Goal: Information Seeking & Learning: Understand process/instructions

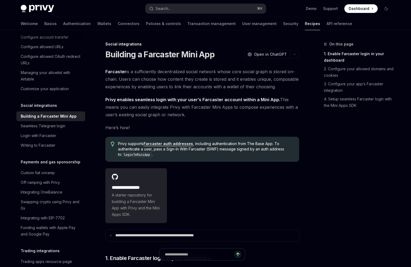
click at [151, 73] on span "Farcaster is a sufficiently decentralized social network whose core social grap…" at bounding box center [202, 79] width 194 height 23
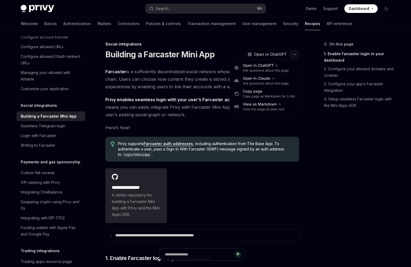
click at [295, 54] on icon "button" at bounding box center [295, 54] width 6 height 2
click at [258, 92] on div "Copy page" at bounding box center [269, 91] width 52 height 5
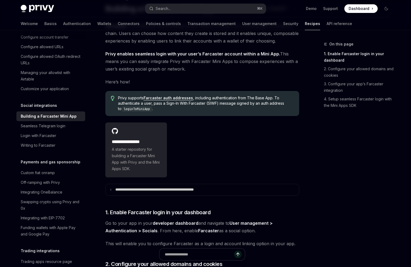
scroll to position [45, 0]
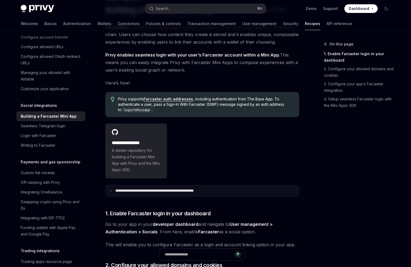
click at [120, 190] on p "**********" at bounding box center [170, 190] width 110 height 5
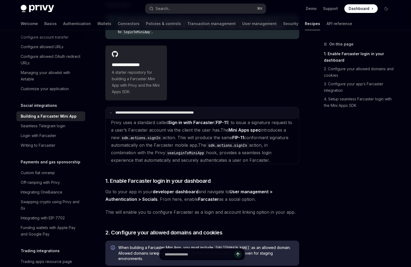
scroll to position [123, 0]
drag, startPoint x: 109, startPoint y: 121, endPoint x: 289, endPoint y: 161, distance: 184.1
click at [289, 161] on App\?Children "Privy uses a standard called Sign in with Farcaster ( FIP-11 ) to issue a signa…" at bounding box center [202, 140] width 187 height 45
copy App\?Children "Privy uses a standard called Sign in with Farcaster ( FIP-11 ) to issue a signa…"
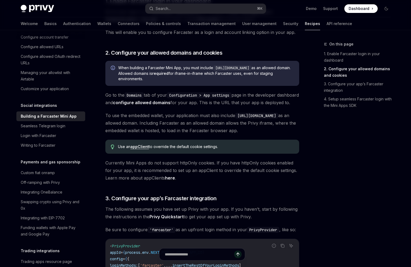
scroll to position [303, 0]
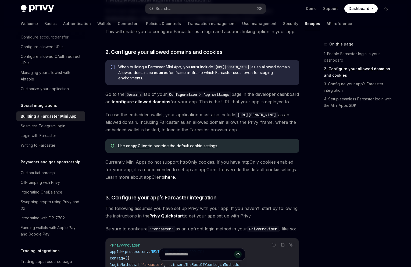
click at [137, 148] on link "appClient" at bounding box center [139, 145] width 19 height 5
type textarea "*"
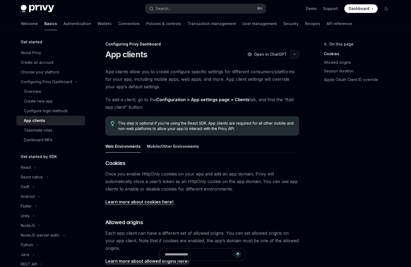
click at [296, 55] on button "button" at bounding box center [294, 54] width 9 height 9
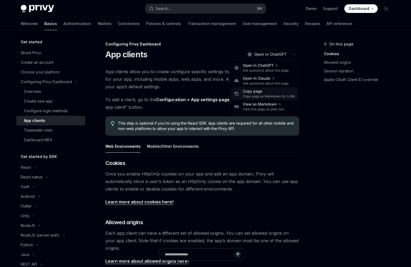
click at [253, 95] on div "Copy page as Markdown for LLMs" at bounding box center [269, 96] width 52 height 4
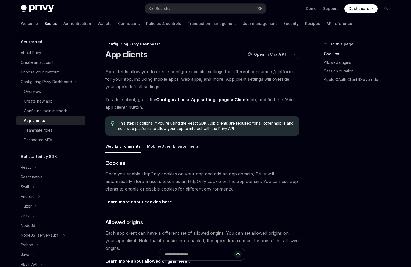
type textarea "*"
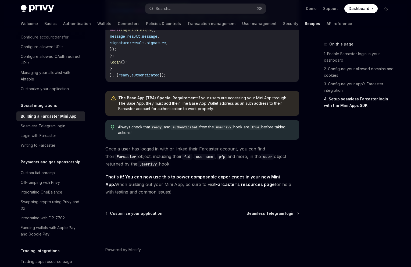
scroll to position [812, 0]
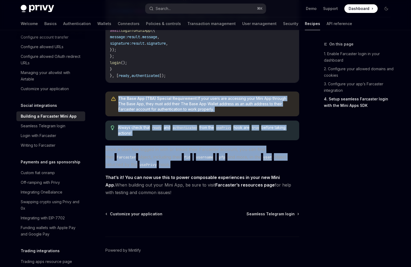
drag, startPoint x: 116, startPoint y: 117, endPoint x: 180, endPoint y: 192, distance: 98.3
copy div "The Base App (TBA) Special Requirement: If your users are accessing your Mini A…"
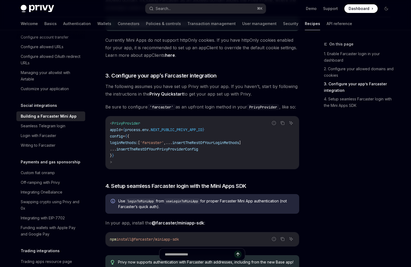
scroll to position [0, 0]
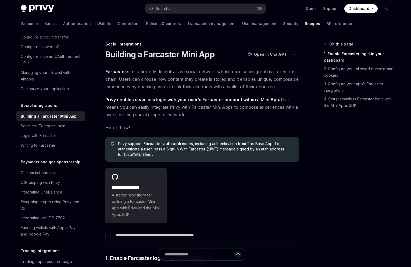
click at [355, 192] on div "On this page 1. Enable Farcaster login in your dashboard 2. Configure your allo…" at bounding box center [354, 154] width 82 height 226
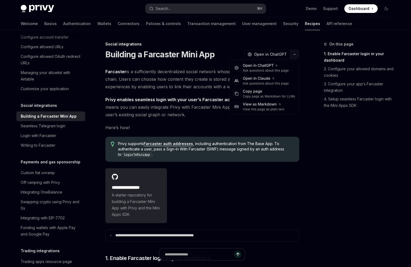
click at [296, 56] on button "button" at bounding box center [294, 54] width 9 height 9
click at [257, 97] on div "Copy page as Markdown for LLMs" at bounding box center [269, 96] width 52 height 4
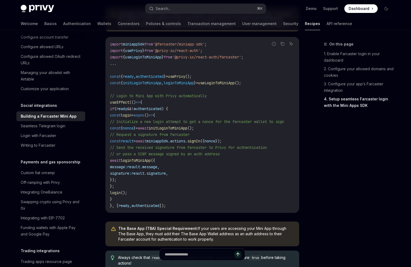
scroll to position [682, 0]
click at [283, 47] on icon "Copy the contents from the code block" at bounding box center [283, 44] width 4 height 4
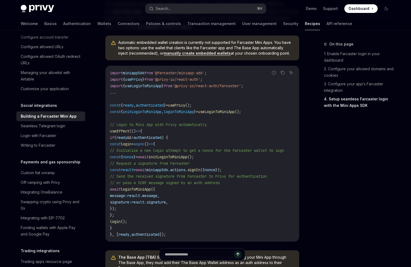
scroll to position [656, 0]
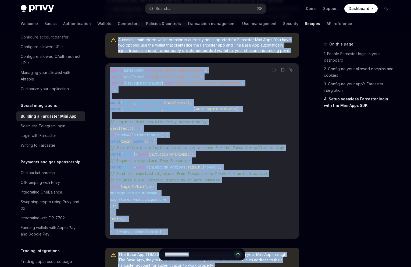
drag, startPoint x: 117, startPoint y: 59, endPoint x: 281, endPoint y: 256, distance: 256.1
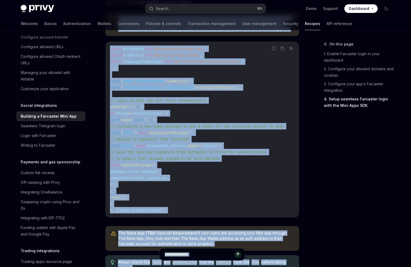
scroll to position [678, 0]
copy div "Automatic embedded wallet creation is currently not supported for Farcaster Min…"
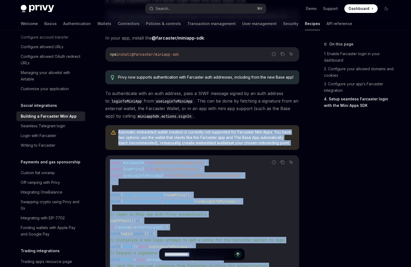
scroll to position [542, 0]
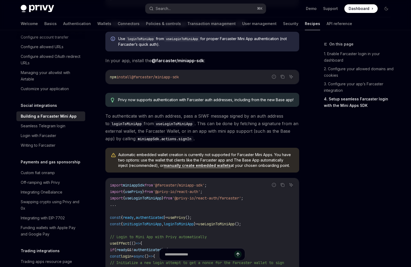
click at [105, 131] on div "**********" at bounding box center [151, 26] width 297 height 1055
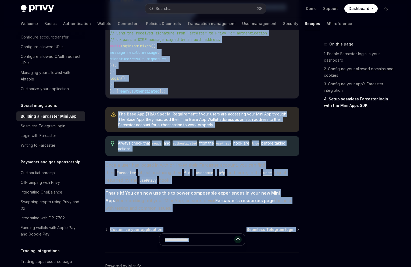
scroll to position [803, 0]
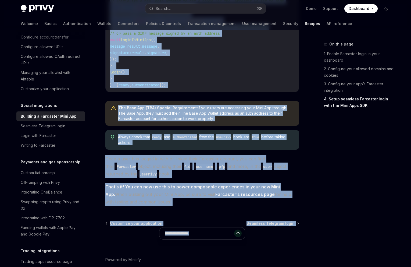
drag, startPoint x: 102, startPoint y: 77, endPoint x: 285, endPoint y: 223, distance: 233.9
copy div "4. Setup seamless Farcaster login with the Mini Apps SDK Use loginToMiniApp fro…"
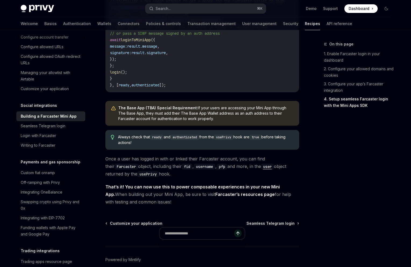
click at [333, 165] on div "On this page 1. Enable Farcaster login in your dashboard 2. Configure your allo…" at bounding box center [354, 154] width 82 height 226
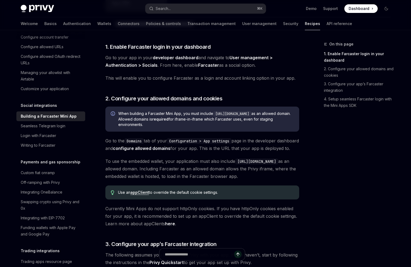
scroll to position [211, 0]
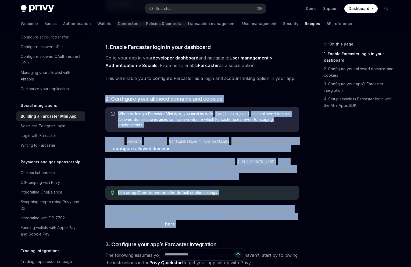
drag, startPoint x: 107, startPoint y: 86, endPoint x: 225, endPoint y: 234, distance: 189.4
copy div "2. Configure your allowed domains and cookies When building a Farcaster Mini Ap…"
click at [171, 227] on link "here" at bounding box center [170, 224] width 10 height 6
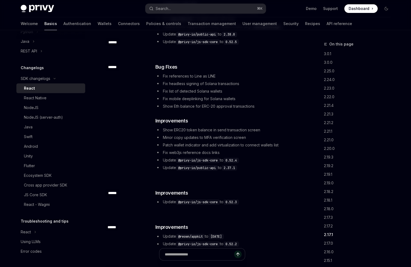
scroll to position [2057, 0]
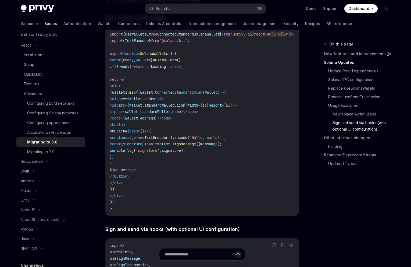
scroll to position [896, 0]
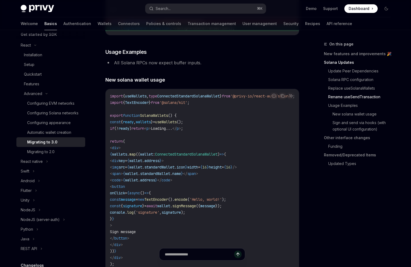
type textarea "*"
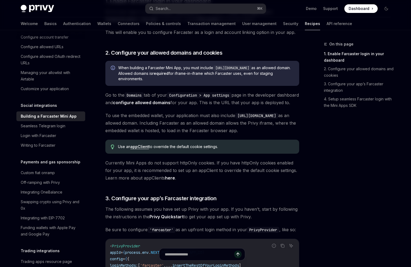
scroll to position [256, 0]
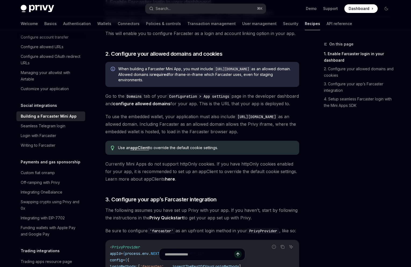
click at [140, 150] on link "appClient" at bounding box center [139, 147] width 19 height 5
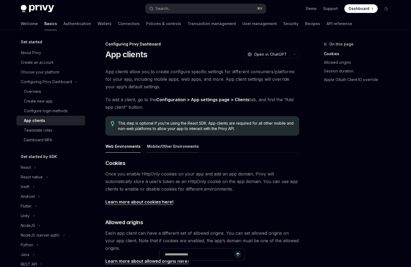
click at [153, 147] on button "Mobile/Other Environments" at bounding box center [173, 146] width 52 height 13
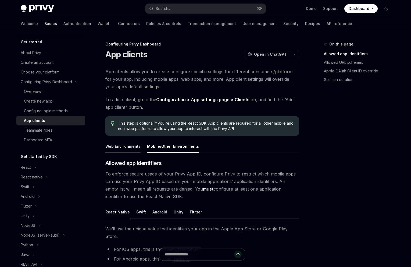
click at [114, 150] on button "Web Environments" at bounding box center [122, 146] width 35 height 13
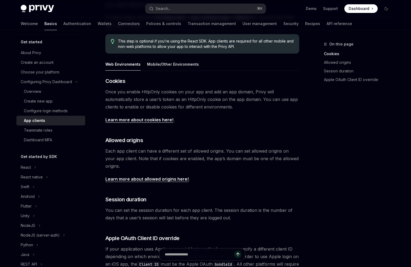
scroll to position [83, 0]
click at [156, 67] on button "Mobile/Other Environments" at bounding box center [173, 63] width 52 height 13
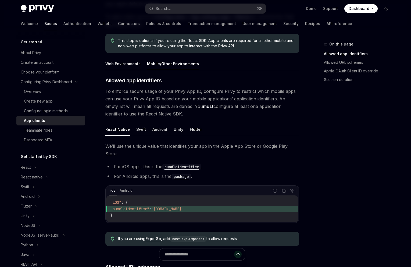
click at [118, 62] on button "Web Environments" at bounding box center [122, 63] width 35 height 13
type textarea "*"
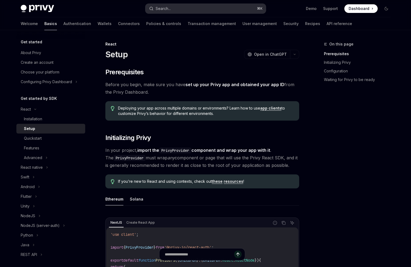
click at [193, 12] on button "Search... ⌘ K" at bounding box center [205, 9] width 120 height 10
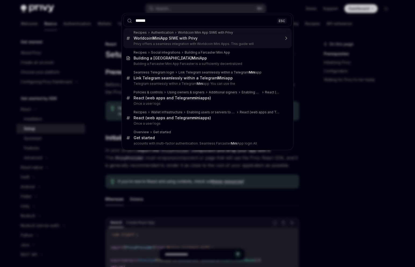
type input "*******"
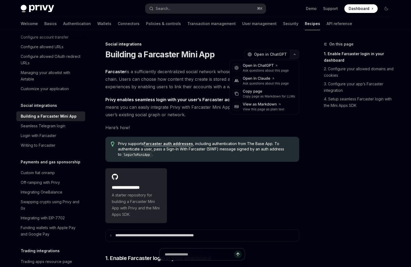
click at [296, 57] on button "button" at bounding box center [294, 54] width 9 height 9
click at [251, 97] on div "Copy page as Markdown for LLMs" at bounding box center [269, 96] width 52 height 4
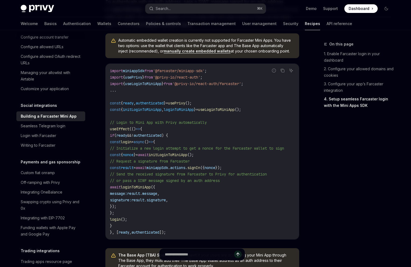
scroll to position [655, 0]
click at [282, 73] on icon "Copy the contents from the code block" at bounding box center [283, 71] width 4 height 4
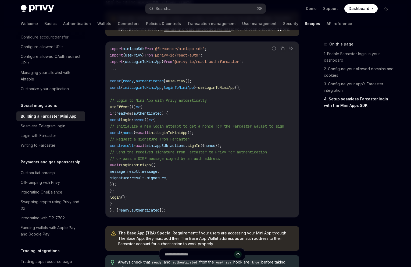
scroll to position [678, 0]
